Goal: Task Accomplishment & Management: Use online tool/utility

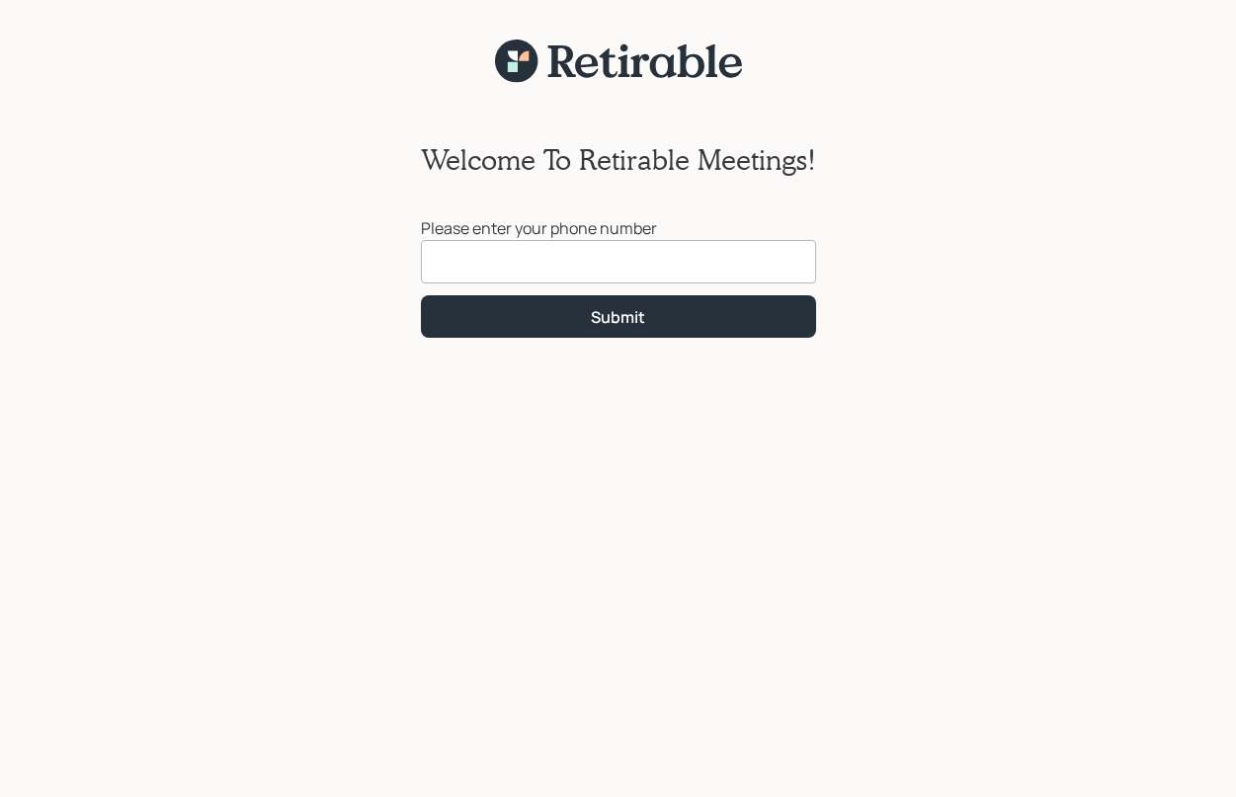
click at [453, 264] on input at bounding box center [618, 261] width 395 height 43
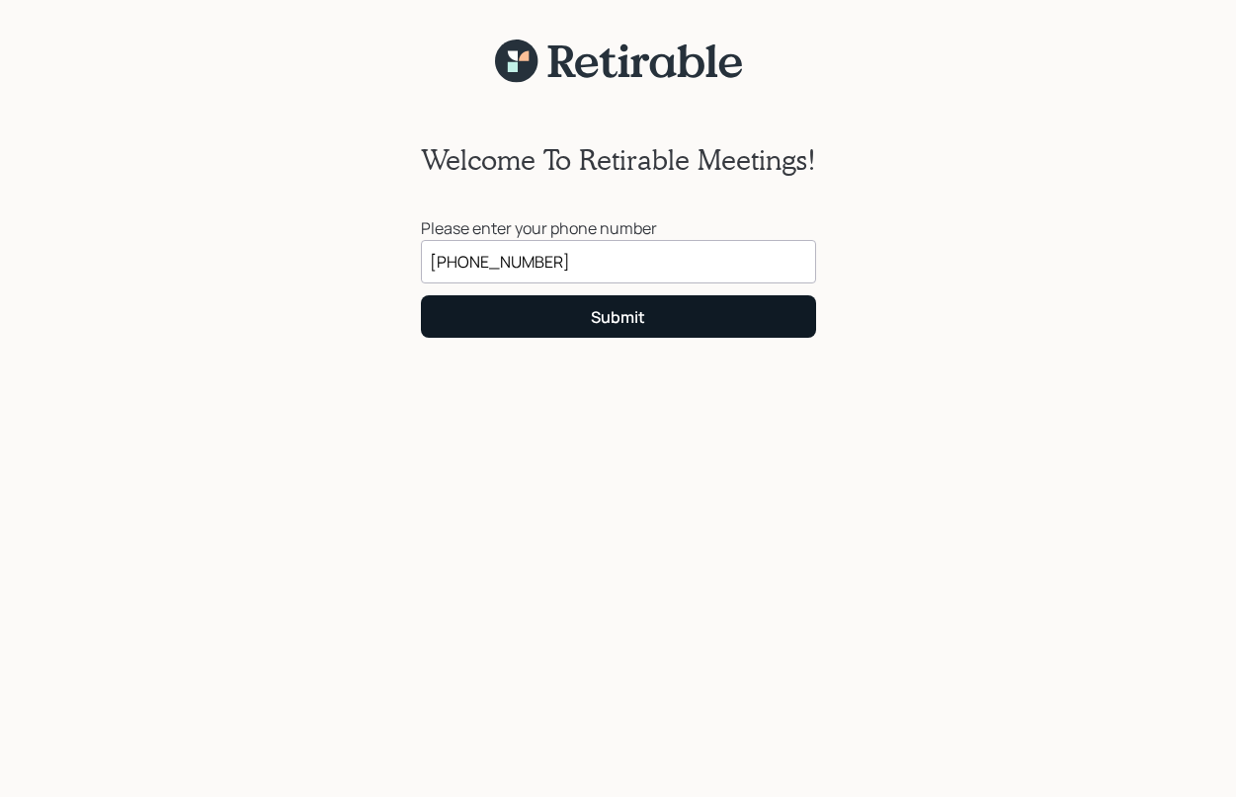
type input "[PHONE_NUMBER]"
click at [622, 315] on div "Submit" at bounding box center [618, 317] width 54 height 22
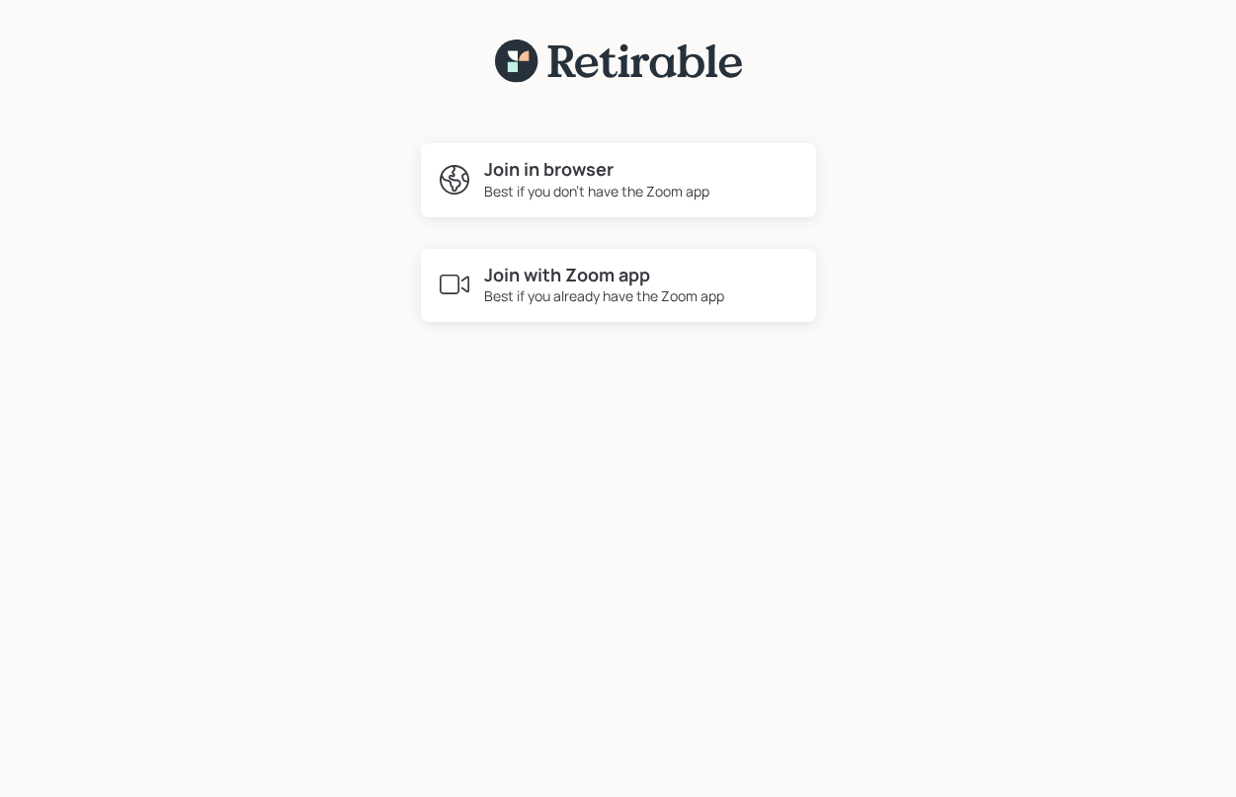
click at [598, 281] on h4 "Join with Zoom app" at bounding box center [604, 276] width 240 height 22
